Goal: Transaction & Acquisition: Purchase product/service

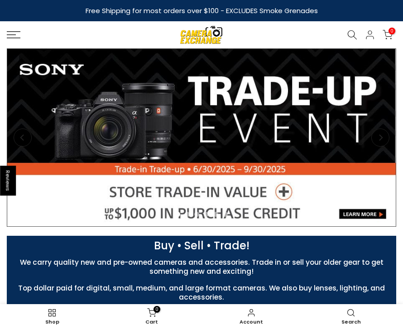
click at [8, 38] on rect at bounding box center [14, 38] width 14 height 1
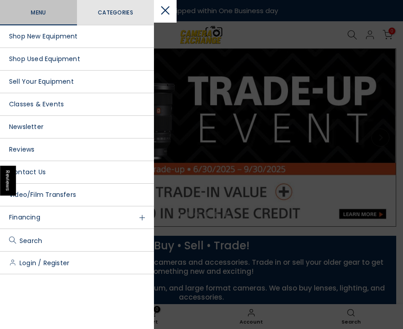
click at [16, 60] on link "Shop Used Equipment" at bounding box center [77, 59] width 154 height 23
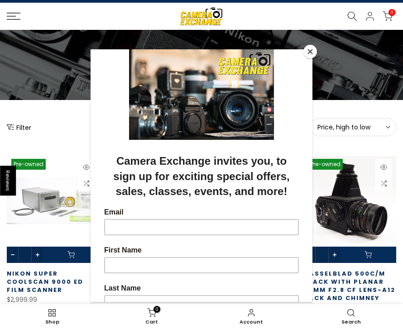
scroll to position [19, 0]
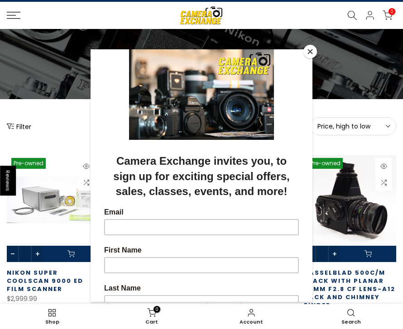
click at [311, 54] on button "Close" at bounding box center [310, 52] width 14 height 14
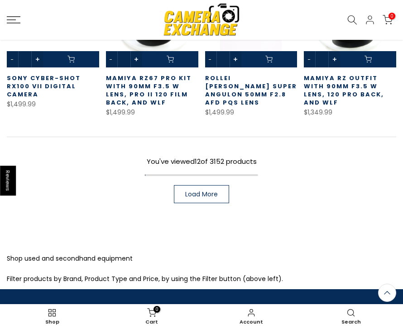
scroll to position [600, 0]
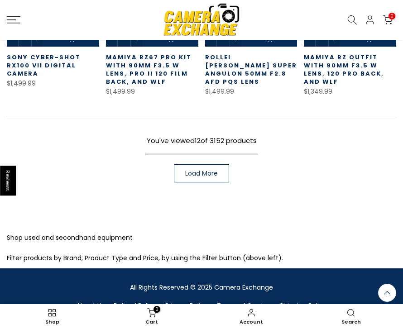
click at [218, 165] on link "Load More" at bounding box center [201, 173] width 55 height 18
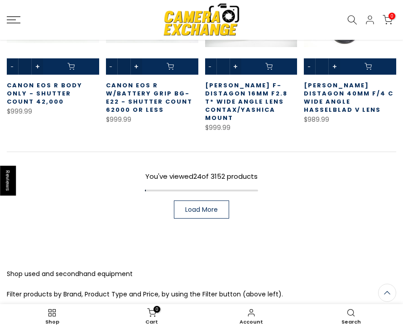
scroll to position [1093, 0]
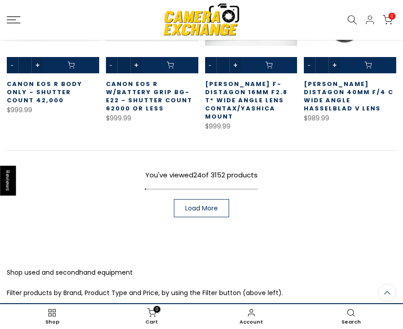
click at [220, 201] on link "Load More" at bounding box center [201, 208] width 55 height 18
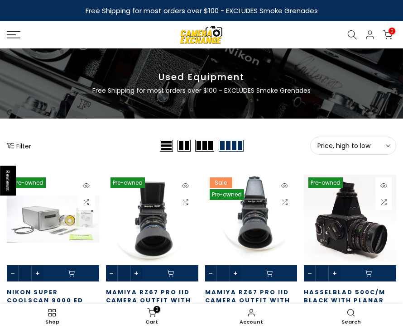
click at [368, 146] on span "Price, high to low" at bounding box center [353, 146] width 72 height 8
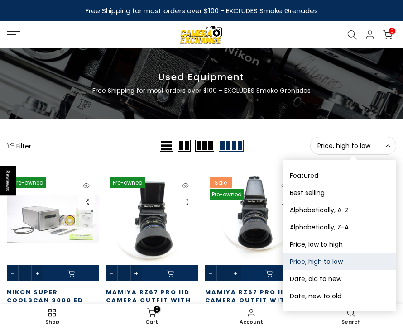
click at [12, 149] on icon "Show filters" at bounding box center [10, 145] width 7 height 7
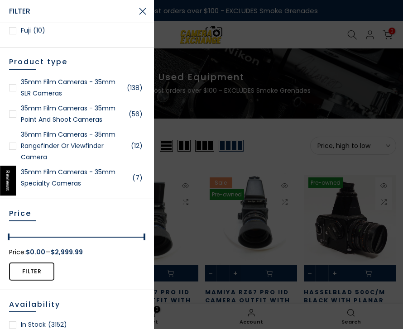
scroll to position [290, 0]
click at [13, 112] on div at bounding box center [12, 113] width 7 height 7
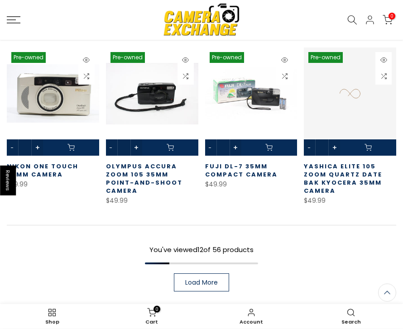
scroll to position [520, 0]
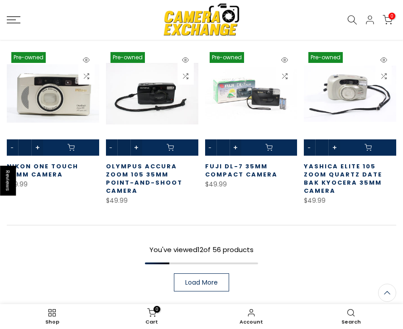
click at [222, 274] on link "Load More" at bounding box center [201, 282] width 55 height 18
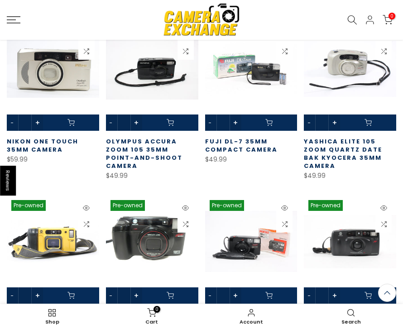
scroll to position [545, 0]
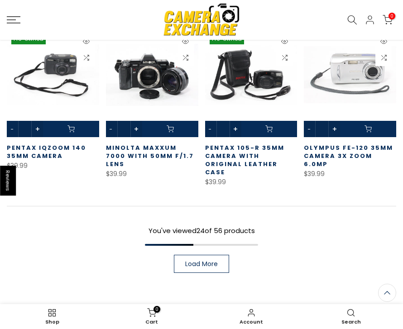
click at [216, 261] on span "Load More" at bounding box center [201, 264] width 33 height 6
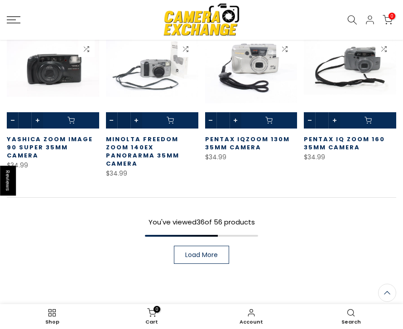
click at [211, 252] on span "Load More" at bounding box center [201, 255] width 33 height 6
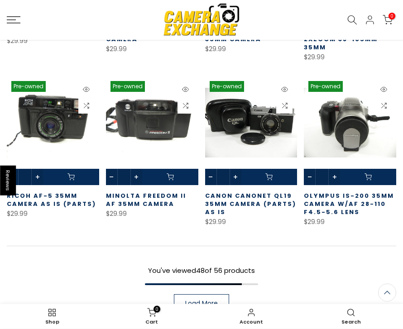
scroll to position [2014, 0]
click at [220, 294] on link "Load More" at bounding box center [201, 303] width 55 height 18
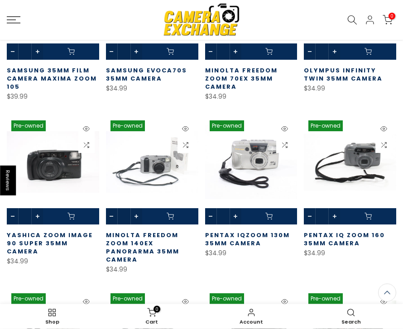
scroll to position [1456, 0]
click at [75, 231] on link "Yashica Zoom Image 90 Super 35mm Camera" at bounding box center [50, 243] width 86 height 25
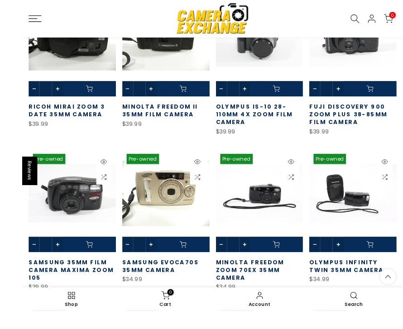
scroll to position [1290, 0]
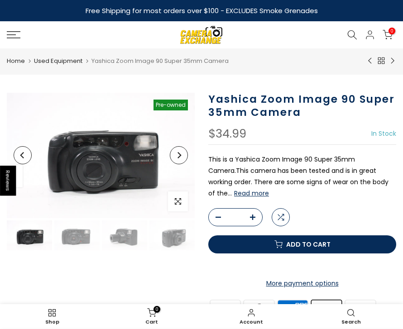
click at [186, 156] on button "Next" at bounding box center [179, 155] width 18 height 18
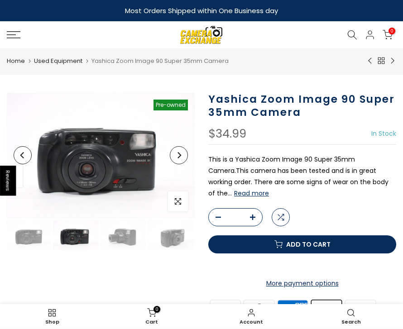
click at [182, 153] on button "Next" at bounding box center [179, 155] width 18 height 18
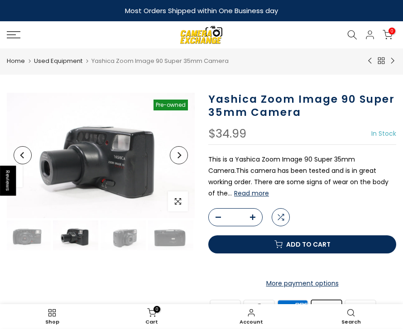
click at [183, 152] on button "Next" at bounding box center [179, 155] width 18 height 18
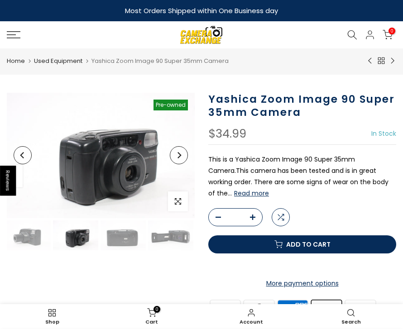
click at [183, 149] on button "Next" at bounding box center [179, 155] width 18 height 18
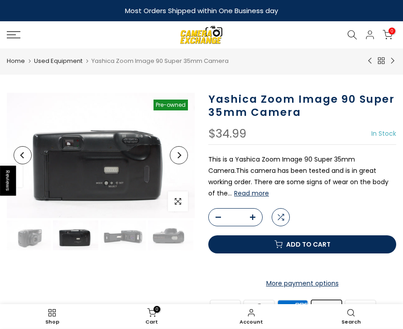
click at [185, 148] on button "Next" at bounding box center [179, 155] width 18 height 18
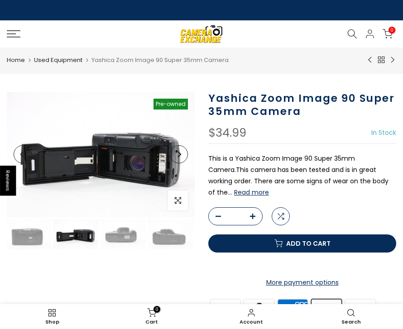
click at [186, 151] on button "Next" at bounding box center [179, 154] width 18 height 18
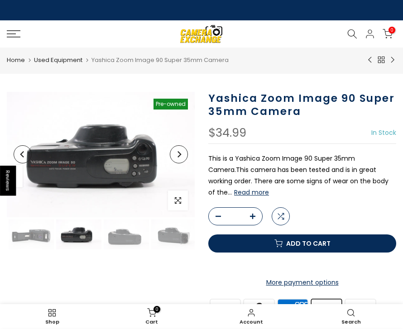
scroll to position [0, 239]
click at [177, 155] on icon "Next" at bounding box center [179, 154] width 6 height 6
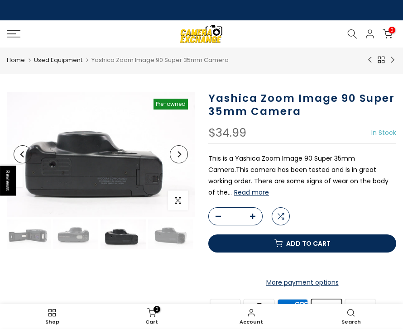
click at [177, 153] on icon "Next" at bounding box center [179, 154] width 6 height 6
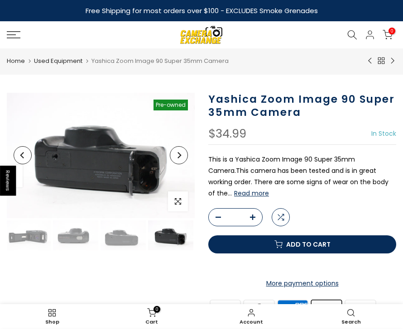
click at [179, 150] on button "Next" at bounding box center [179, 155] width 18 height 18
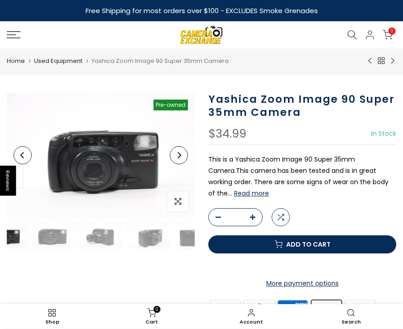
scroll to position [0, 0]
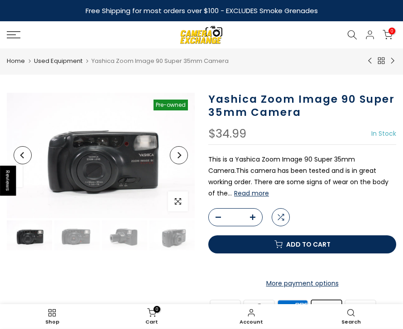
click at [181, 154] on icon "Next" at bounding box center [179, 155] width 6 height 6
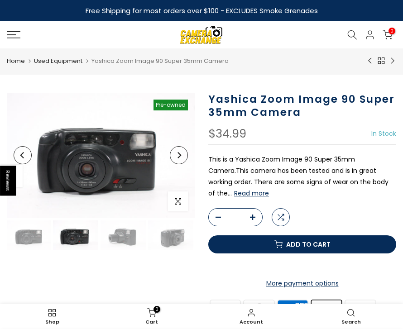
click at [177, 157] on icon "Next" at bounding box center [179, 155] width 6 height 6
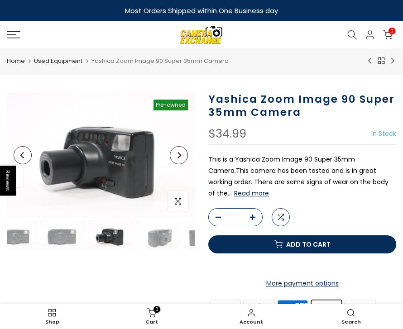
scroll to position [0, 49]
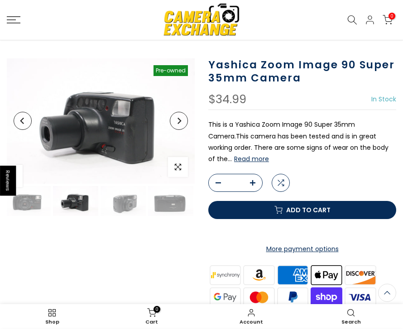
click at [234, 155] on button "Read more" at bounding box center [251, 159] width 35 height 8
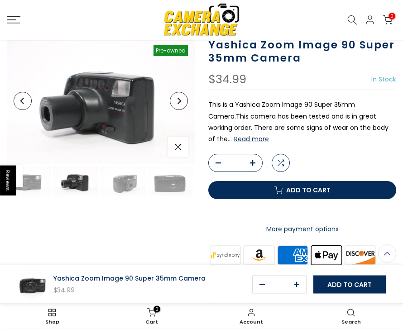
scroll to position [0, 0]
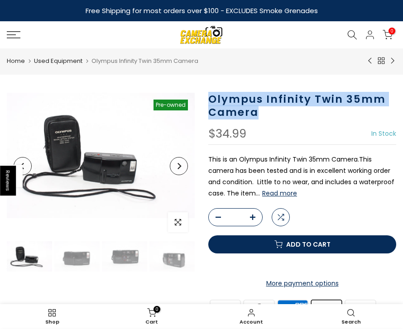
click at [279, 61] on nav "Home Used Equipment Olympus Infinity Twin 35mm Camera" at bounding box center [180, 61] width 346 height 10
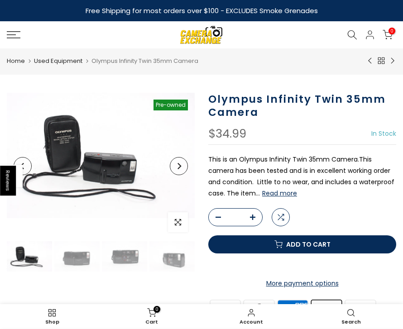
click at [181, 164] on icon "Next" at bounding box center [179, 166] width 6 height 6
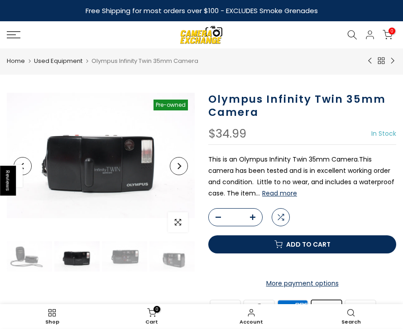
click at [183, 166] on button "Next" at bounding box center [179, 166] width 18 height 18
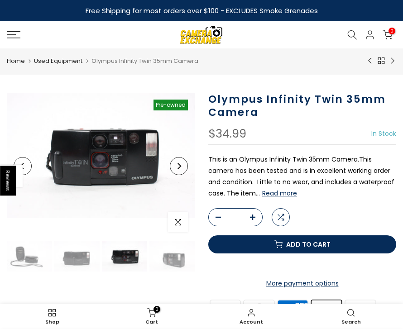
click at [179, 164] on icon "Next" at bounding box center [179, 166] width 4 height 6
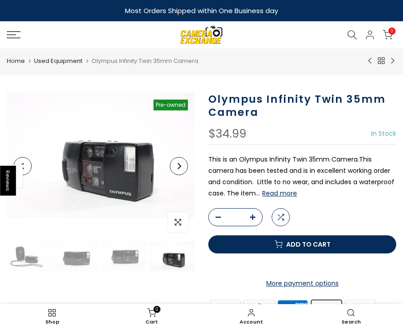
click at [182, 156] on img at bounding box center [101, 155] width 188 height 125
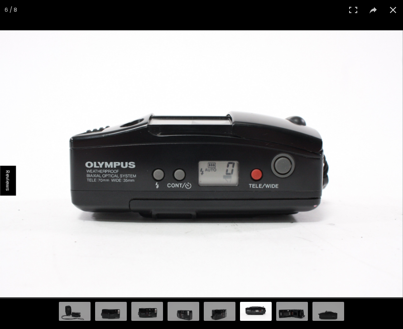
click at [326, 90] on img at bounding box center [201, 164] width 403 height 268
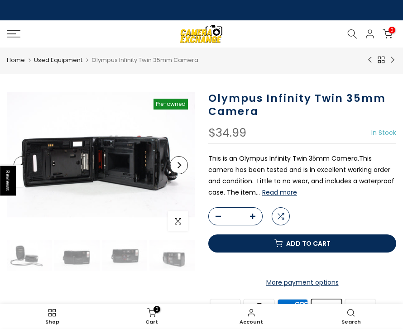
click at [319, 247] on span "Add to cart" at bounding box center [308, 243] width 44 height 6
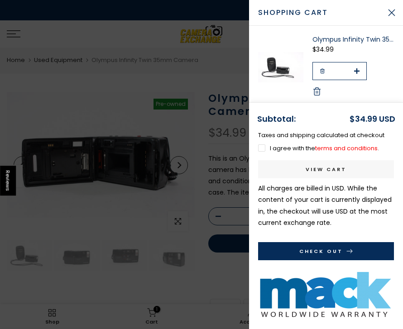
click at [392, 16] on button "Close Cart" at bounding box center [391, 12] width 23 height 23
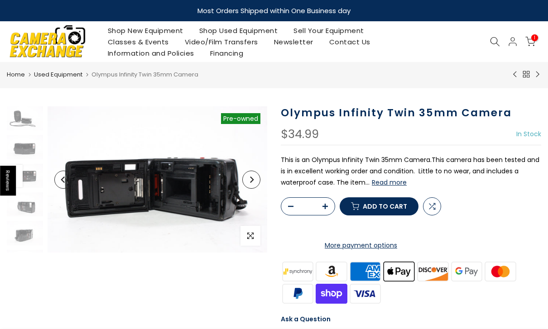
click at [228, 28] on link "Shop Used Equipment" at bounding box center [238, 30] width 95 height 11
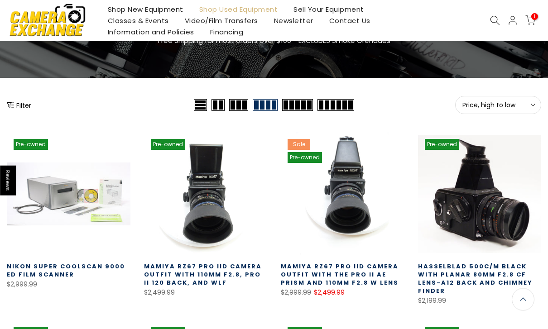
scroll to position [72, 0]
click at [29, 103] on button "Filter" at bounding box center [19, 105] width 24 height 9
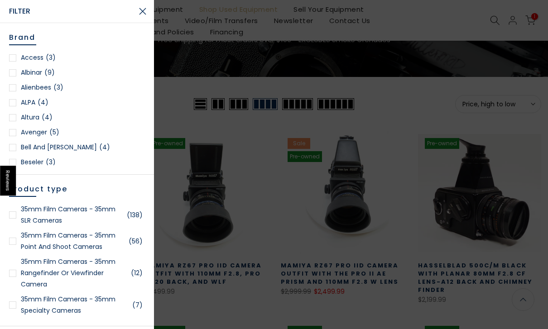
scroll to position [14, 0]
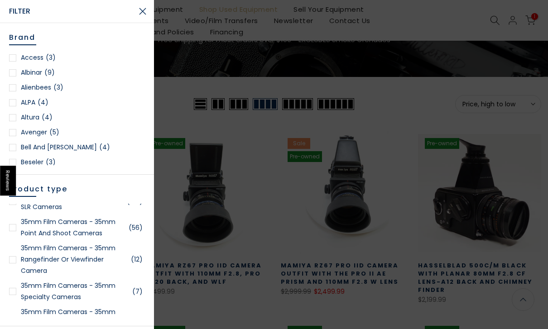
click at [95, 227] on link "35mm Film Cameras - 35mm Point and Shoot Cameras (56)" at bounding box center [77, 227] width 136 height 23
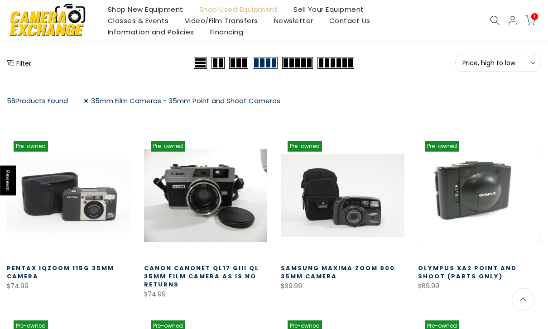
scroll to position [110, 0]
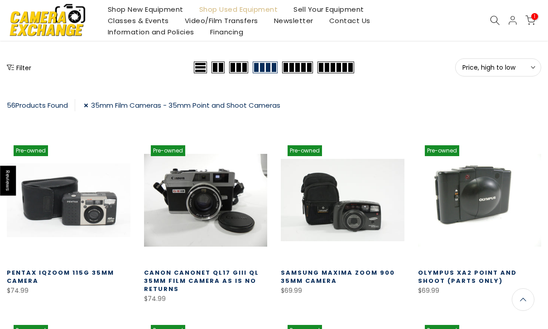
click at [504, 73] on button "Price, high to low Sort" at bounding box center [498, 67] width 86 height 18
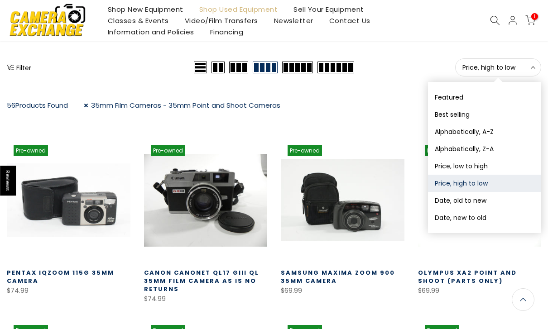
click at [494, 169] on button "Price, low to high" at bounding box center [484, 166] width 113 height 17
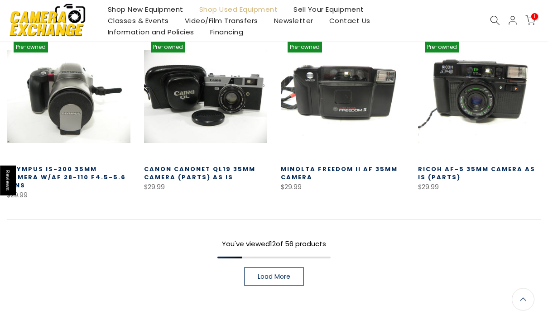
scroll to position [558, 0]
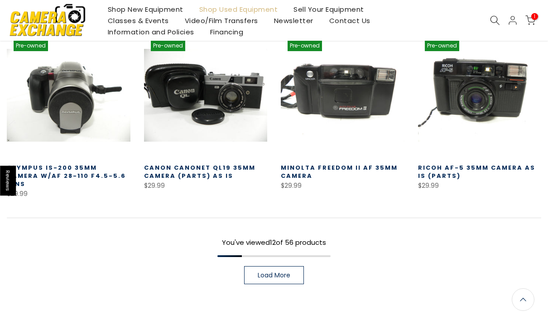
click at [292, 266] on link "Load More" at bounding box center [274, 275] width 60 height 18
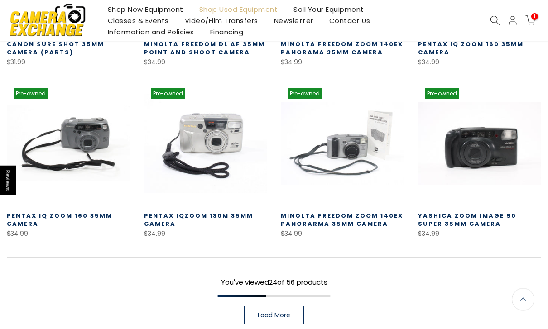
scroll to position [1040, 0]
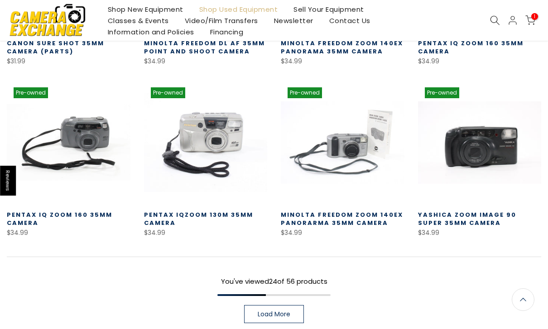
click at [295, 305] on link "Load More" at bounding box center [274, 314] width 60 height 18
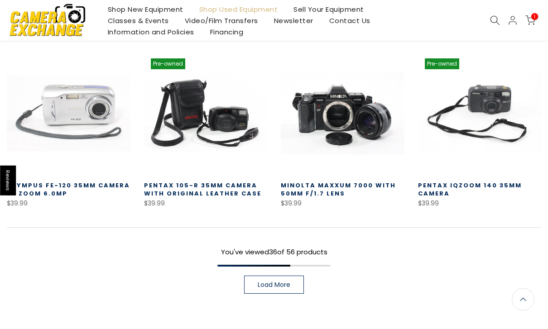
scroll to position [1584, 0]
click at [302, 276] on link "Load More" at bounding box center [274, 285] width 60 height 18
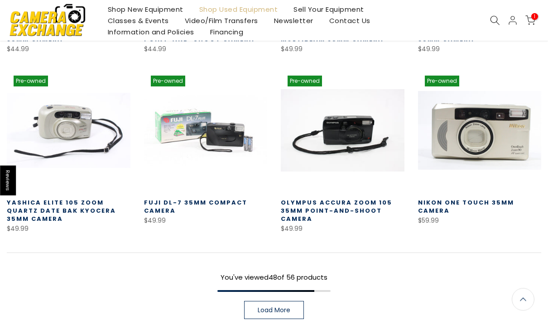
scroll to position [2081, 0]
click at [296, 301] on link "Load More" at bounding box center [274, 310] width 60 height 18
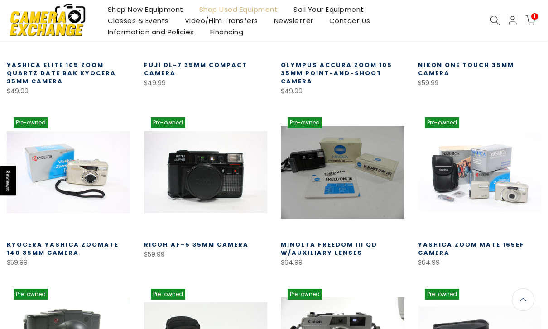
scroll to position [2219, 0]
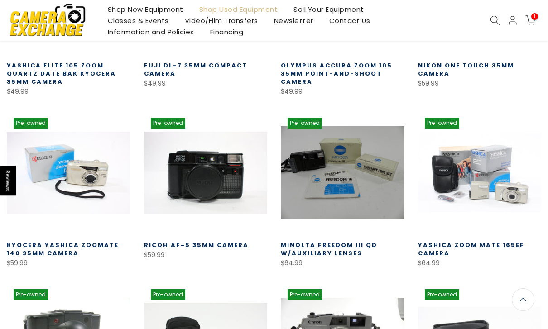
click at [213, 6] on link "Shop Used Equipment" at bounding box center [238, 9] width 95 height 11
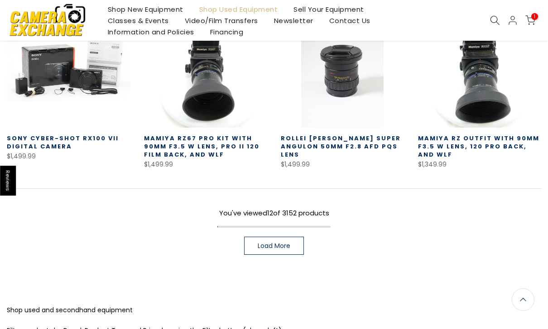
scroll to position [613, 0]
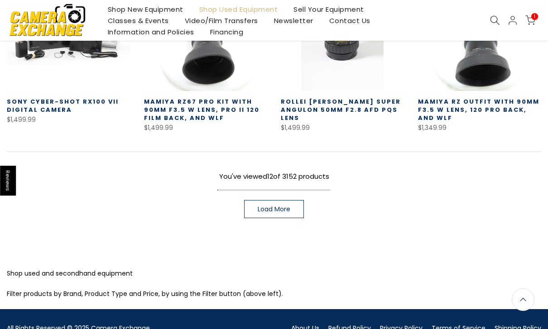
click at [260, 206] on span "Load More" at bounding box center [274, 209] width 33 height 6
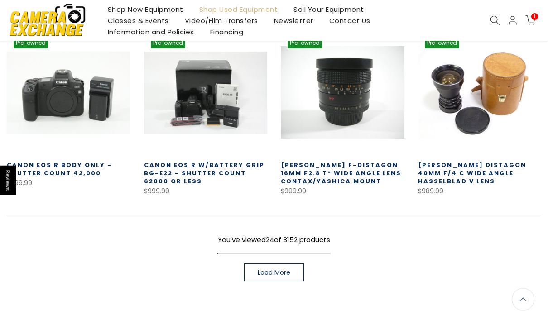
click at [254, 268] on link "Load More" at bounding box center [274, 273] width 60 height 18
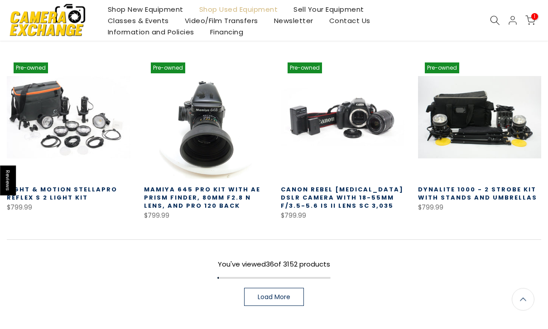
scroll to position [1610, 0]
click at [289, 296] on link "Load More" at bounding box center [274, 297] width 60 height 18
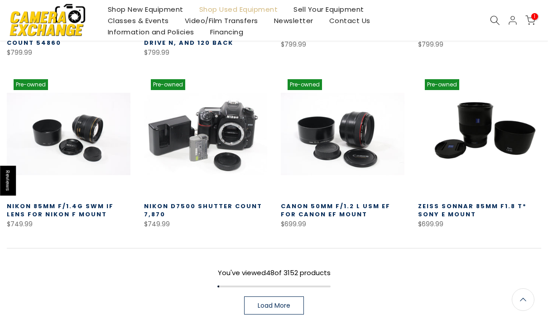
scroll to position [2148, 0]
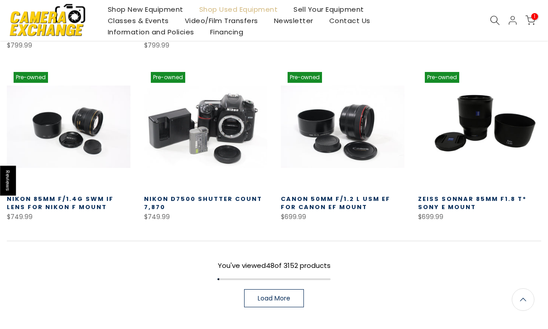
click at [291, 289] on link "Load More" at bounding box center [274, 298] width 60 height 18
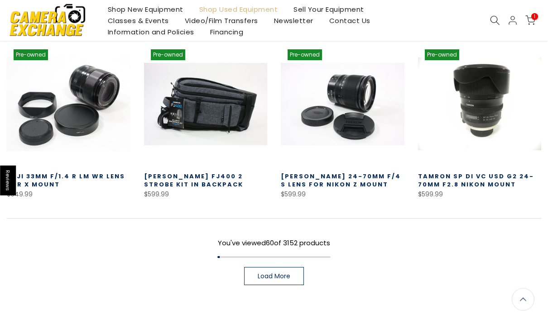
scroll to position [2704, 0]
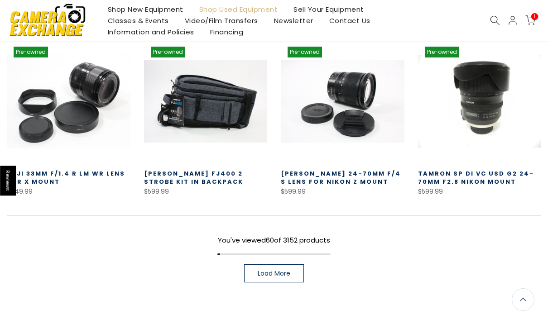
click at [297, 265] on link "Load More" at bounding box center [274, 273] width 60 height 18
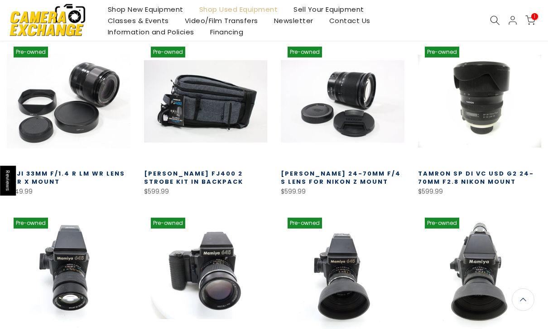
click at [459, 146] on link at bounding box center [480, 102] width 124 height 124
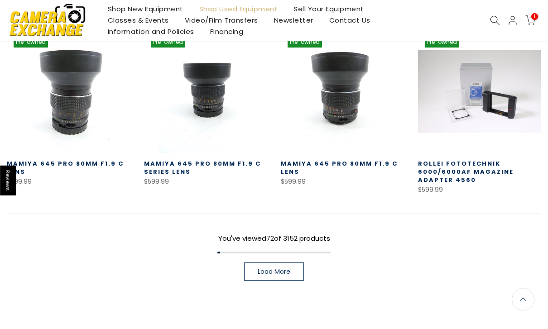
click at [292, 266] on link "Load More" at bounding box center [274, 272] width 60 height 18
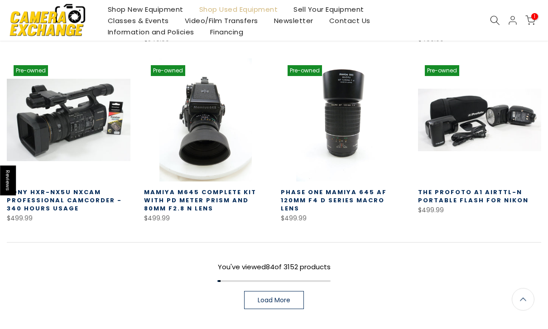
scroll to position [3756, 0]
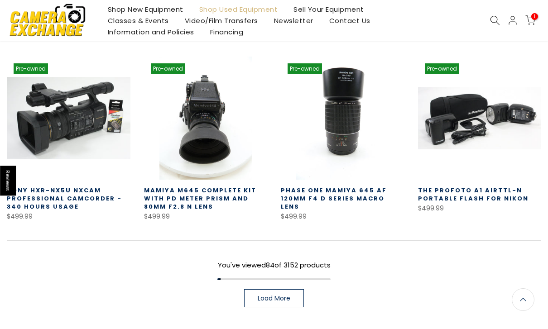
click at [285, 289] on link "Load More" at bounding box center [274, 298] width 60 height 18
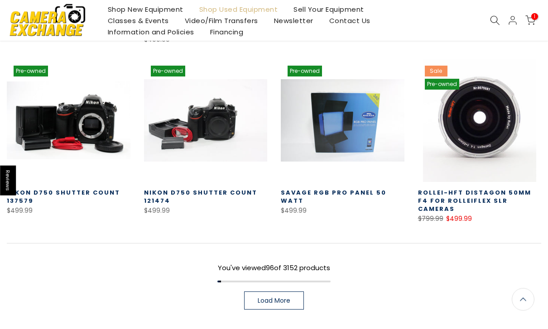
scroll to position [4293, 0]
click at [300, 292] on link "Load More" at bounding box center [274, 301] width 60 height 18
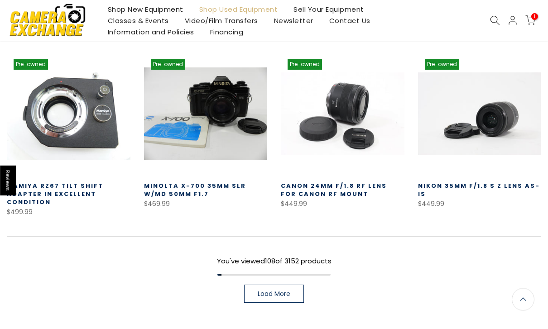
scroll to position [4839, 0]
click at [297, 285] on link "Load More" at bounding box center [274, 294] width 60 height 18
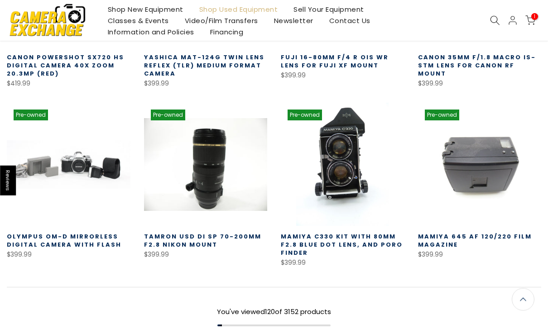
scroll to position [5327, 0]
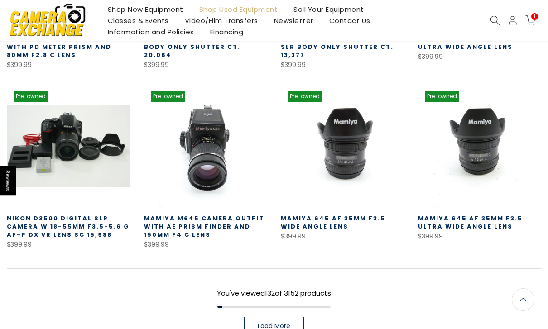
scroll to position [5886, 0]
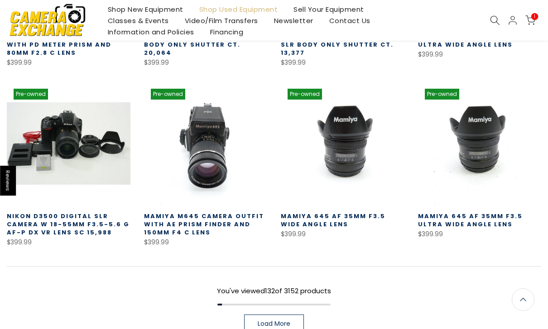
click at [299, 315] on link "Load More" at bounding box center [274, 324] width 60 height 18
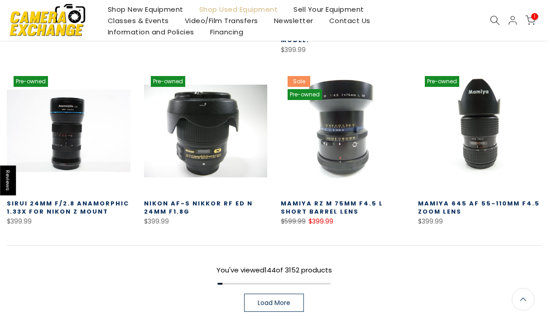
scroll to position [6503, 0]
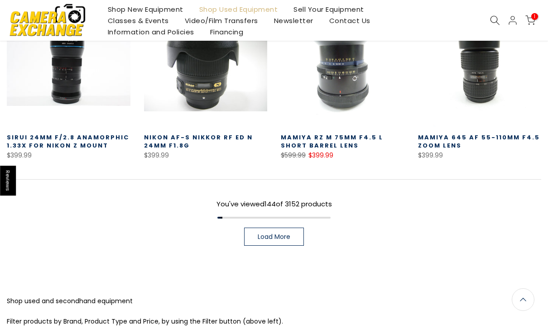
click at [296, 228] on link "Load More" at bounding box center [274, 237] width 60 height 18
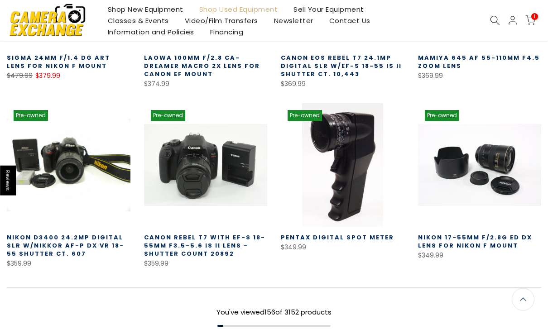
scroll to position [6926, 0]
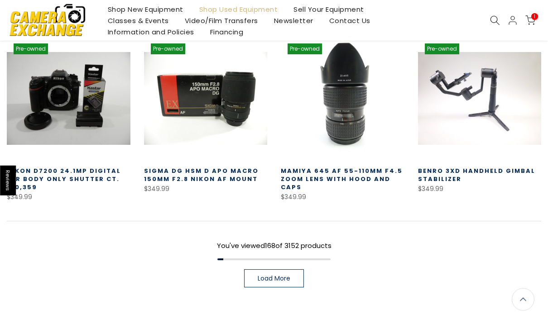
click at [299, 270] on link "Load More" at bounding box center [274, 279] width 60 height 18
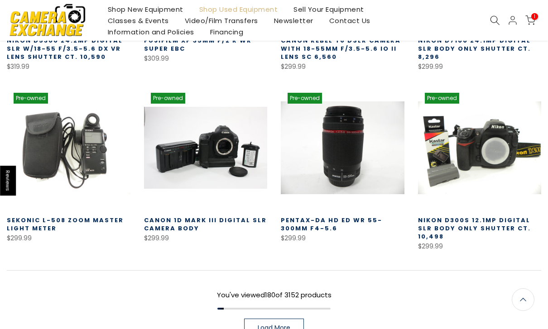
scroll to position [8046, 0]
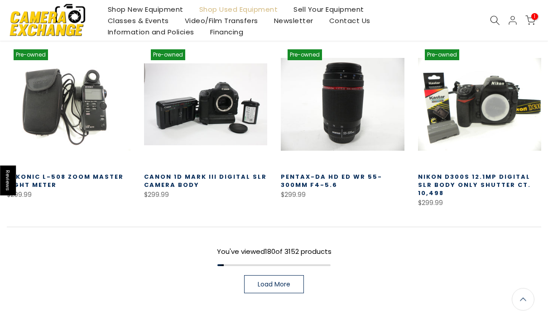
click at [300, 276] on link "Load More" at bounding box center [274, 285] width 60 height 18
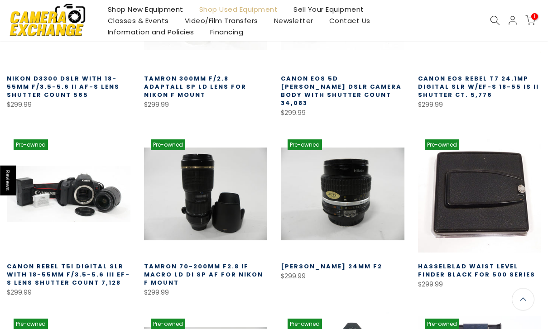
scroll to position [8334, 0]
click at [527, 21] on icon at bounding box center [530, 20] width 10 height 10
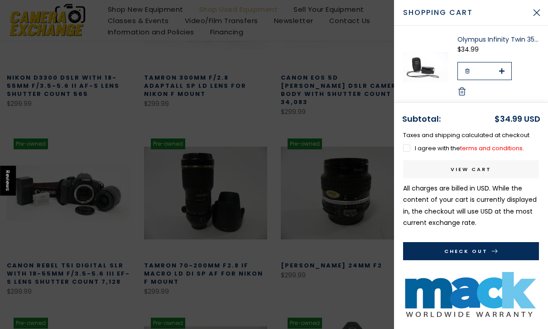
click at [543, 12] on button "Close Cart" at bounding box center [536, 12] width 23 height 23
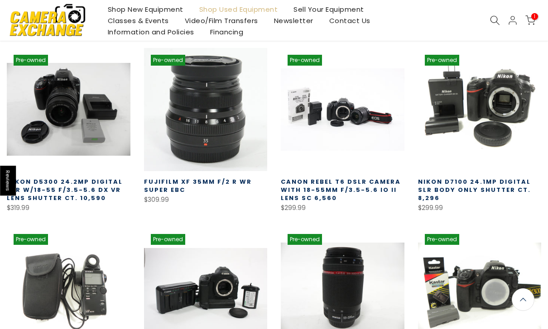
scroll to position [7870, 0]
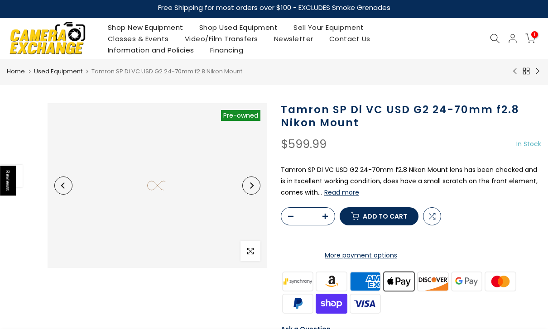
scroll to position [4, 0]
